Goal: Information Seeking & Learning: Learn about a topic

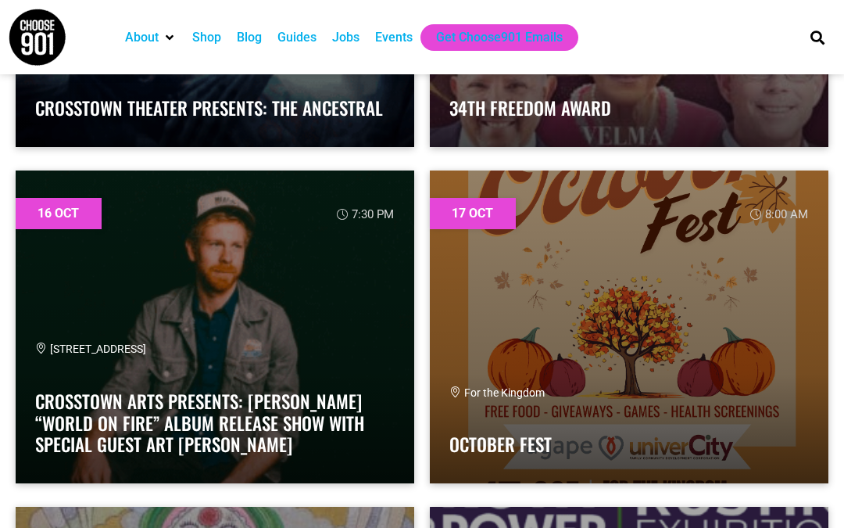
scroll to position [44152, 0]
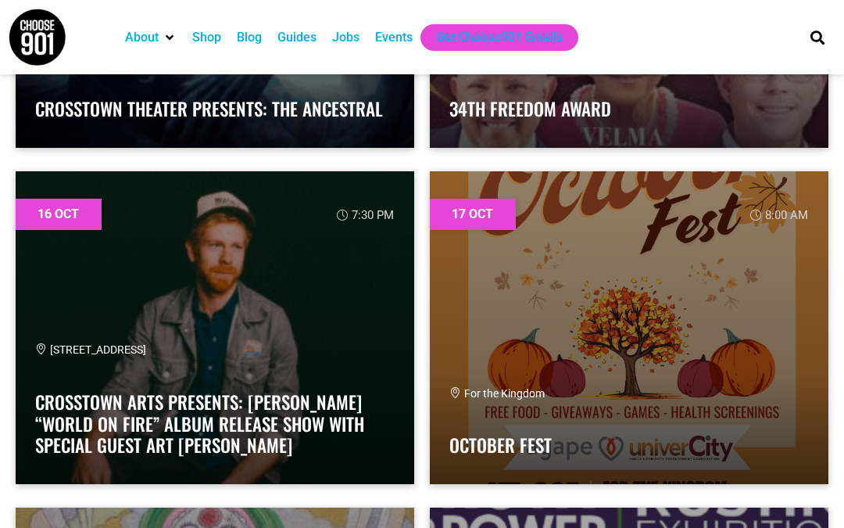
click at [782, 320] on link at bounding box center [629, 327] width 399 height 313
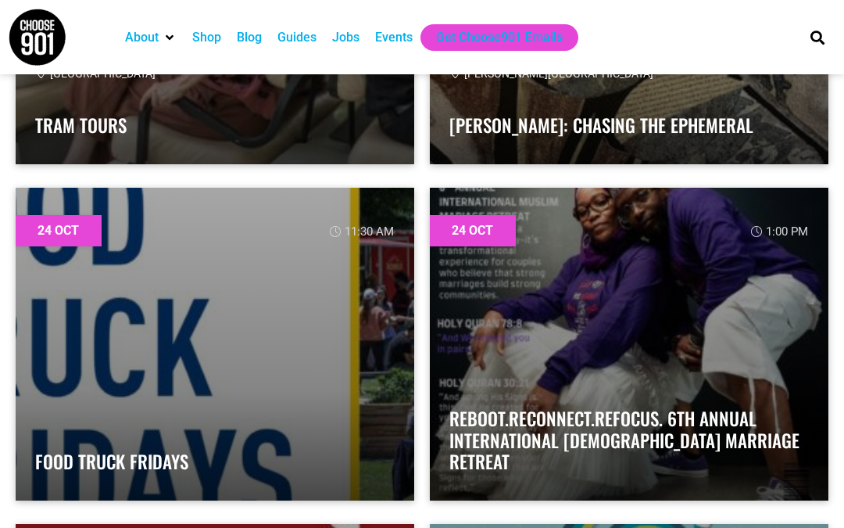
scroll to position [68331, 0]
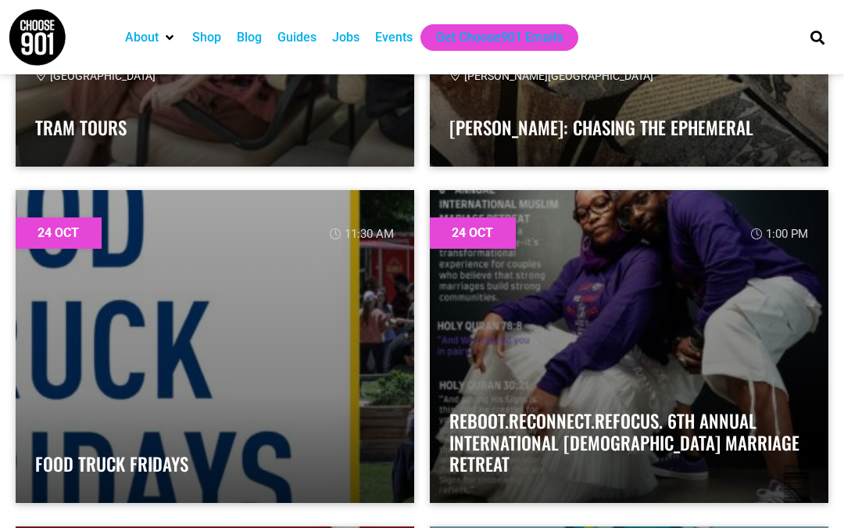
click at [67, 429] on div "Food Truck Fridays" at bounding box center [215, 451] width 360 height 63
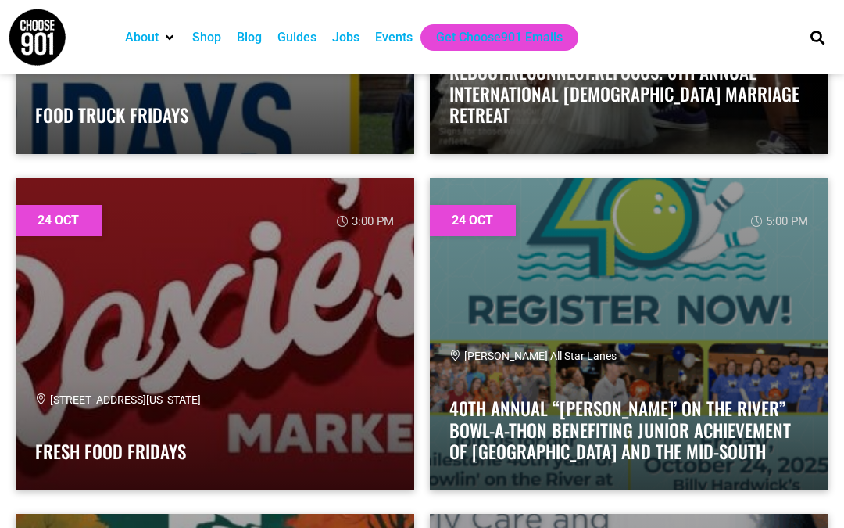
scroll to position [68683, 0]
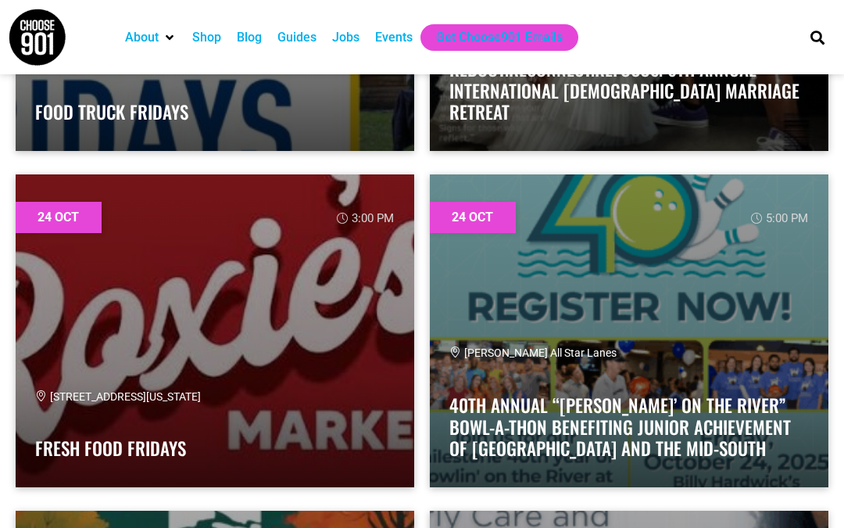
click at [448, 355] on link at bounding box center [629, 330] width 399 height 313
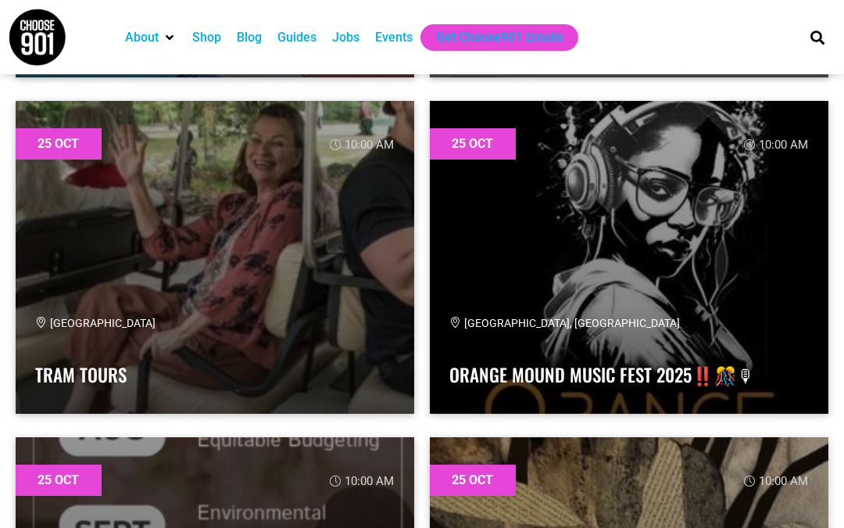
scroll to position [72116, 0]
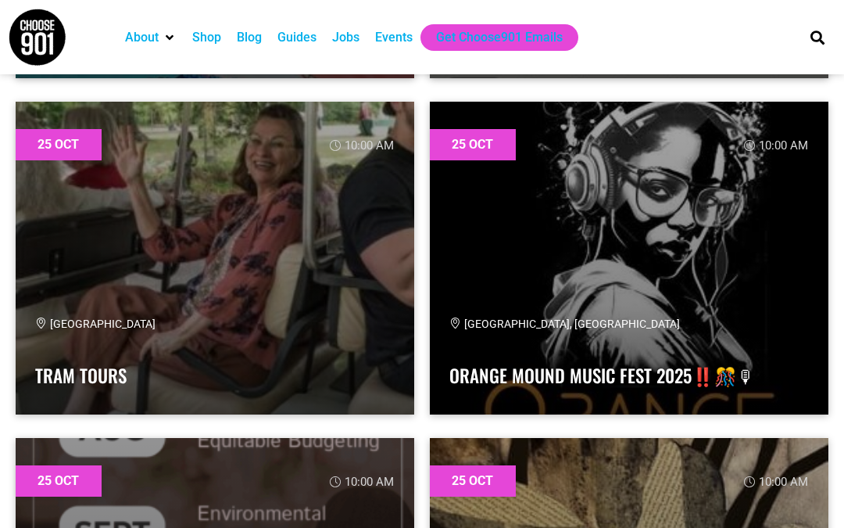
click at [475, 363] on link "Orange Mound Music Fest 2025‼️🎊🎙" at bounding box center [602, 375] width 306 height 27
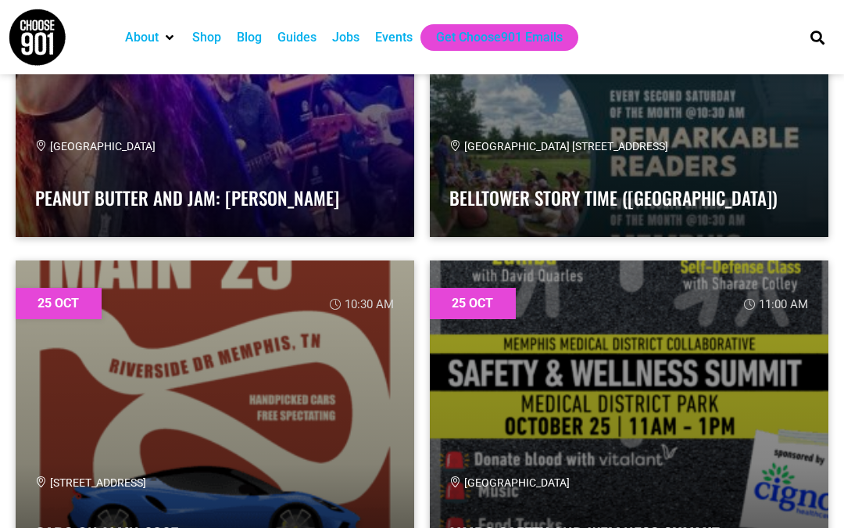
scroll to position [72969, 0]
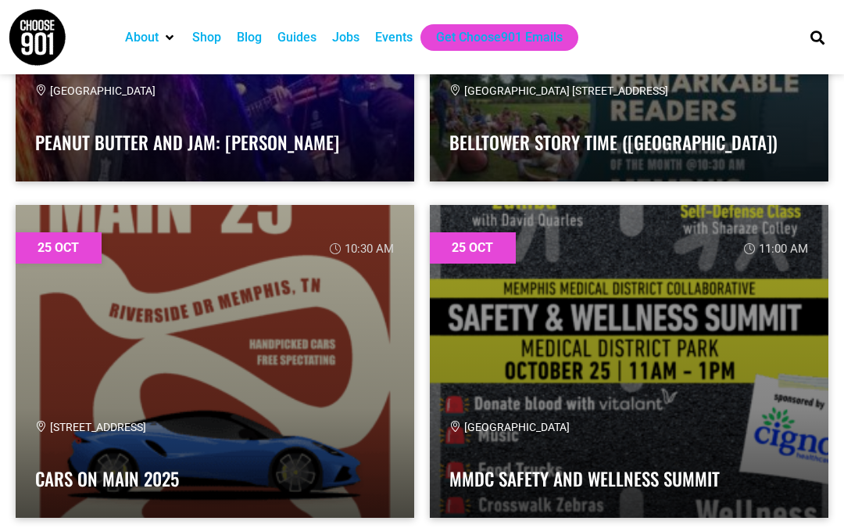
click at [84, 356] on link at bounding box center [215, 361] width 399 height 313
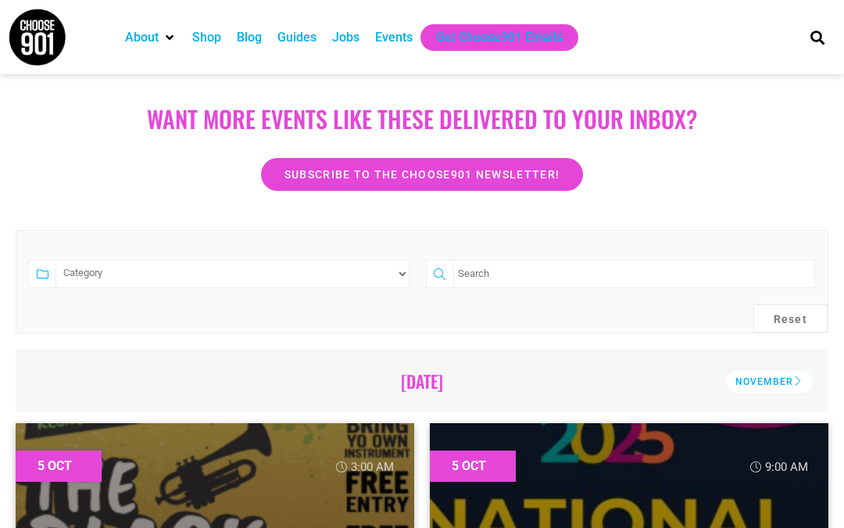
scroll to position [220, 0]
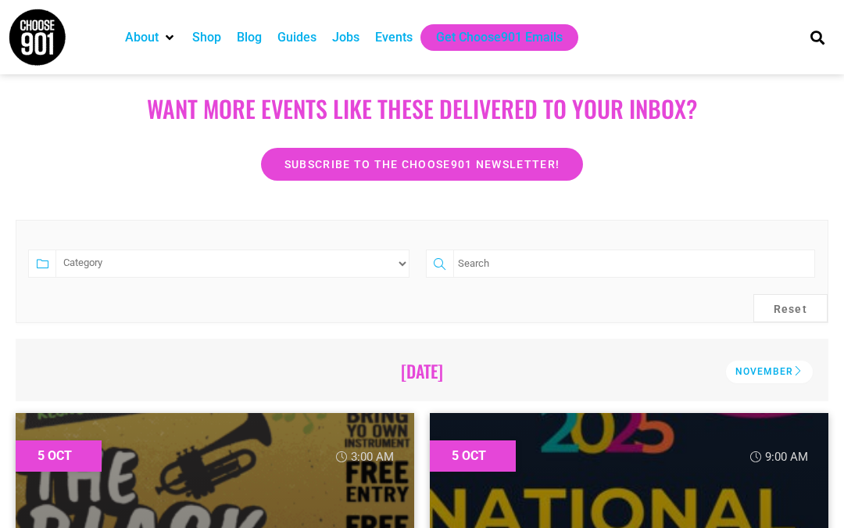
click at [505, 275] on input "search" at bounding box center [634, 263] width 362 height 28
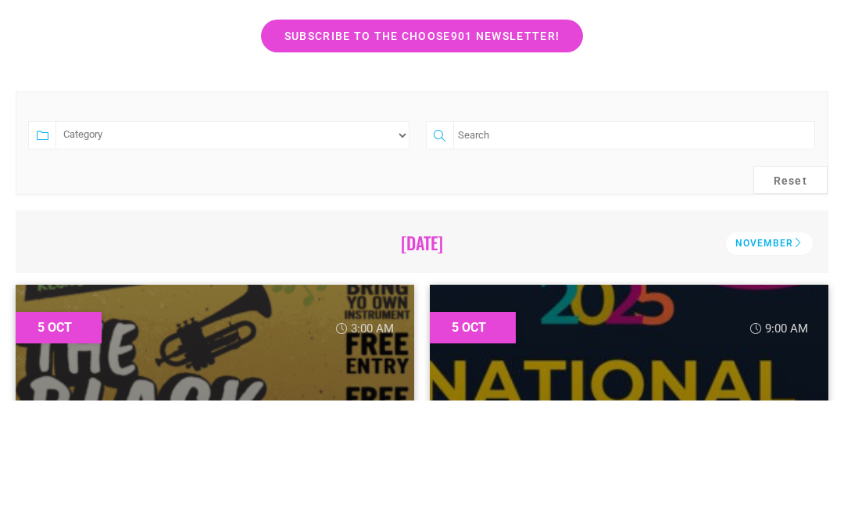
scroll to position [220, 0]
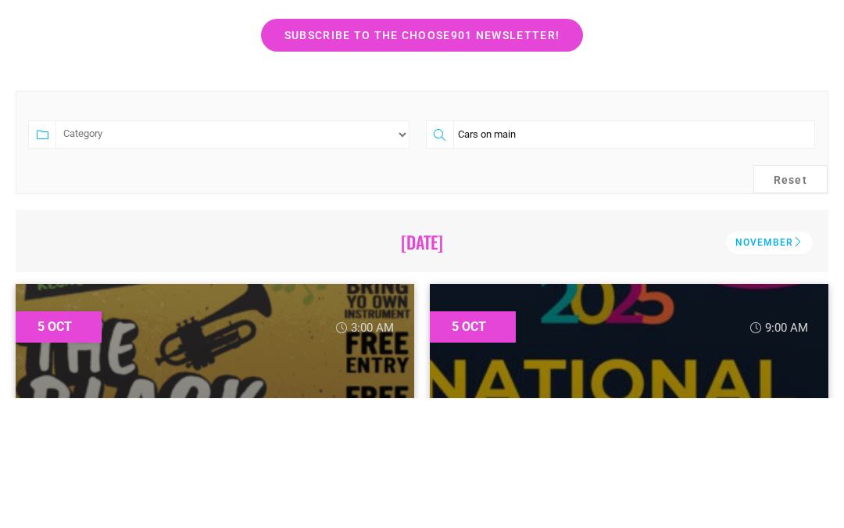
type input "Cars on main"
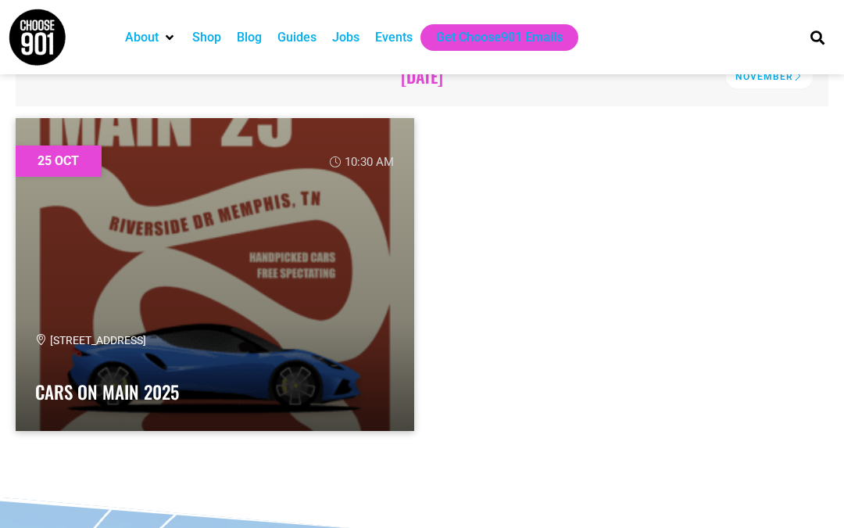
scroll to position [517, 0]
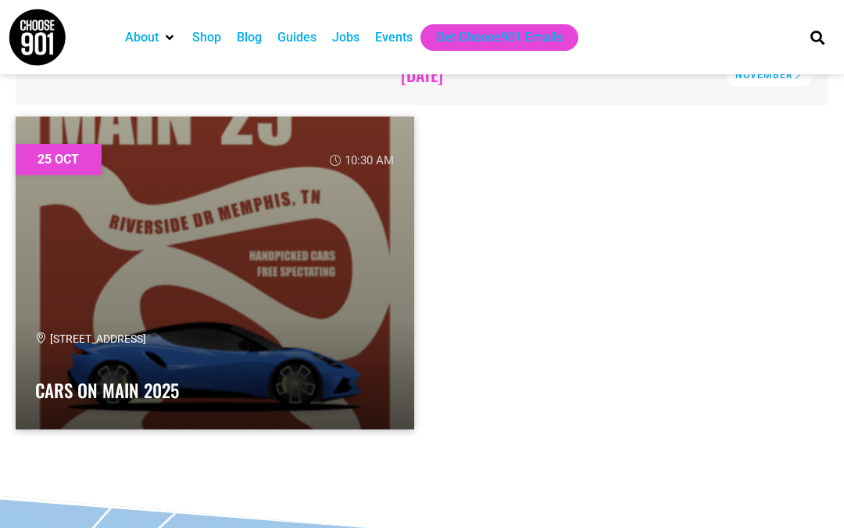
click at [55, 269] on link at bounding box center [215, 272] width 399 height 313
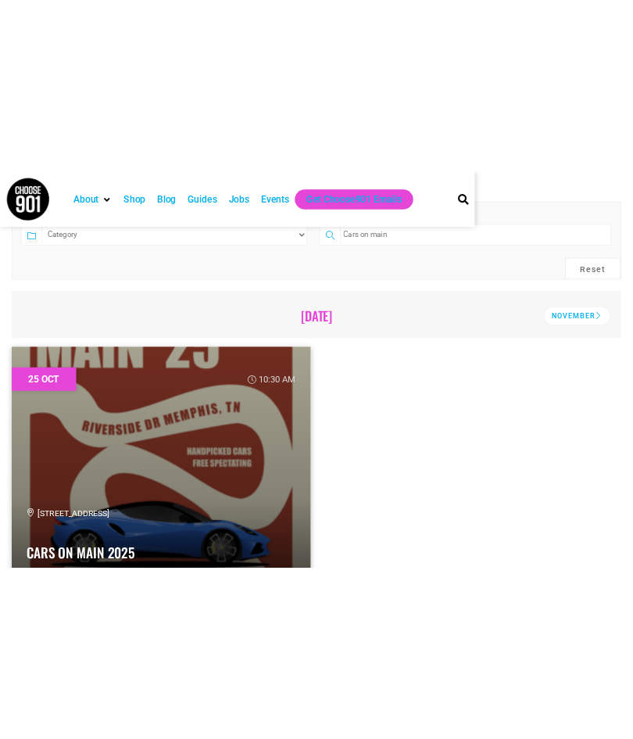
scroll to position [302, 0]
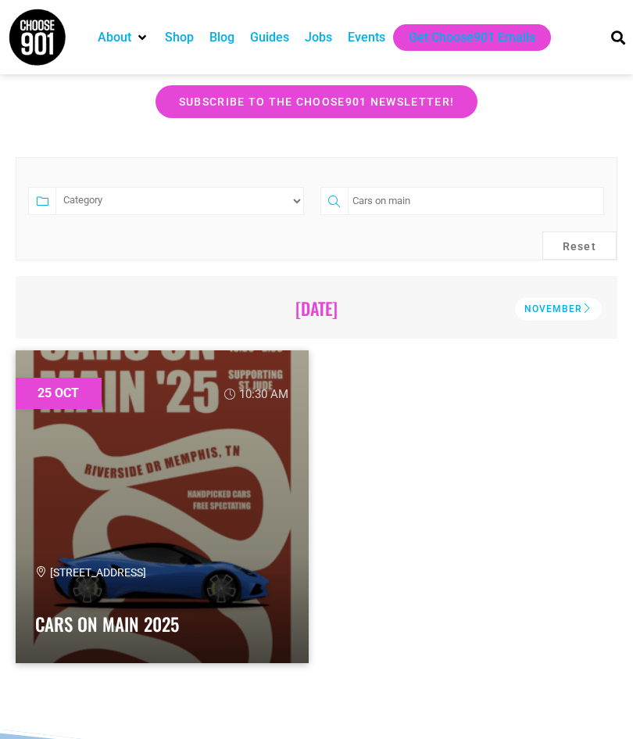
click at [174, 527] on link at bounding box center [162, 506] width 293 height 313
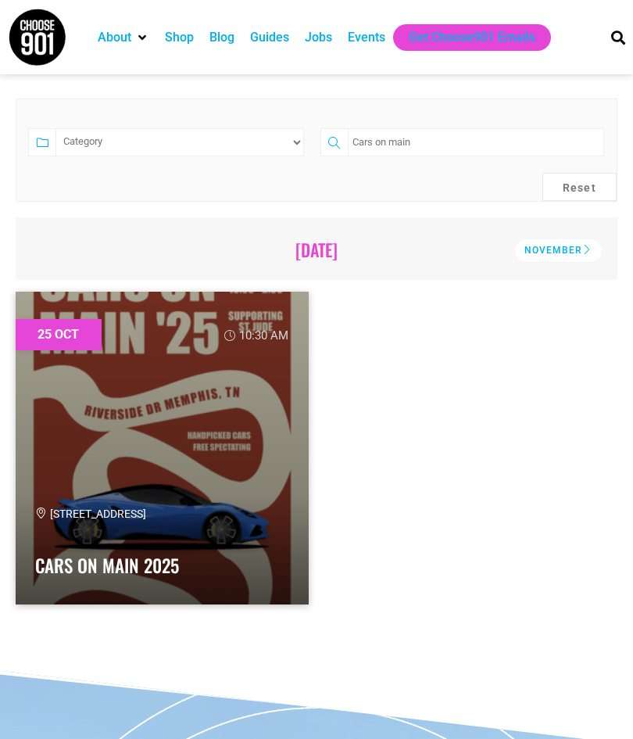
scroll to position [361, 0]
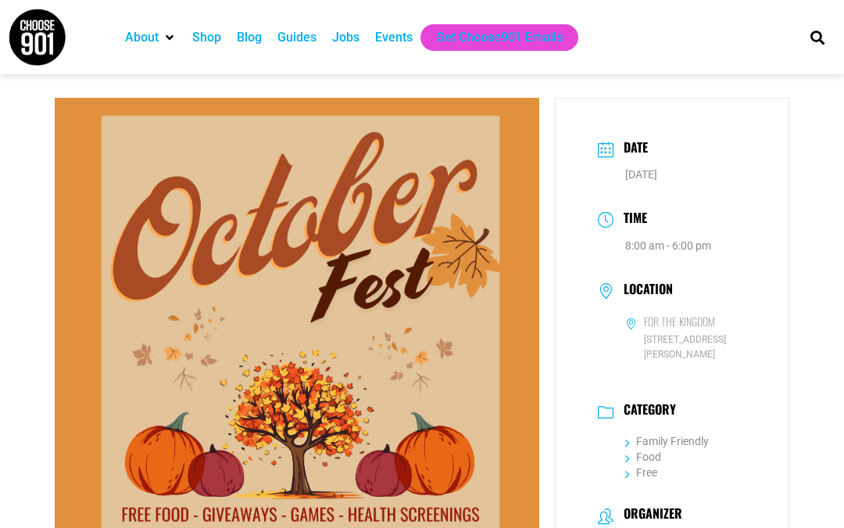
click at [694, 356] on span "4100 Raleigh Millington Rd, Memphis, TN 38128" at bounding box center [685, 347] width 121 height 30
